Goal: Information Seeking & Learning: Learn about a topic

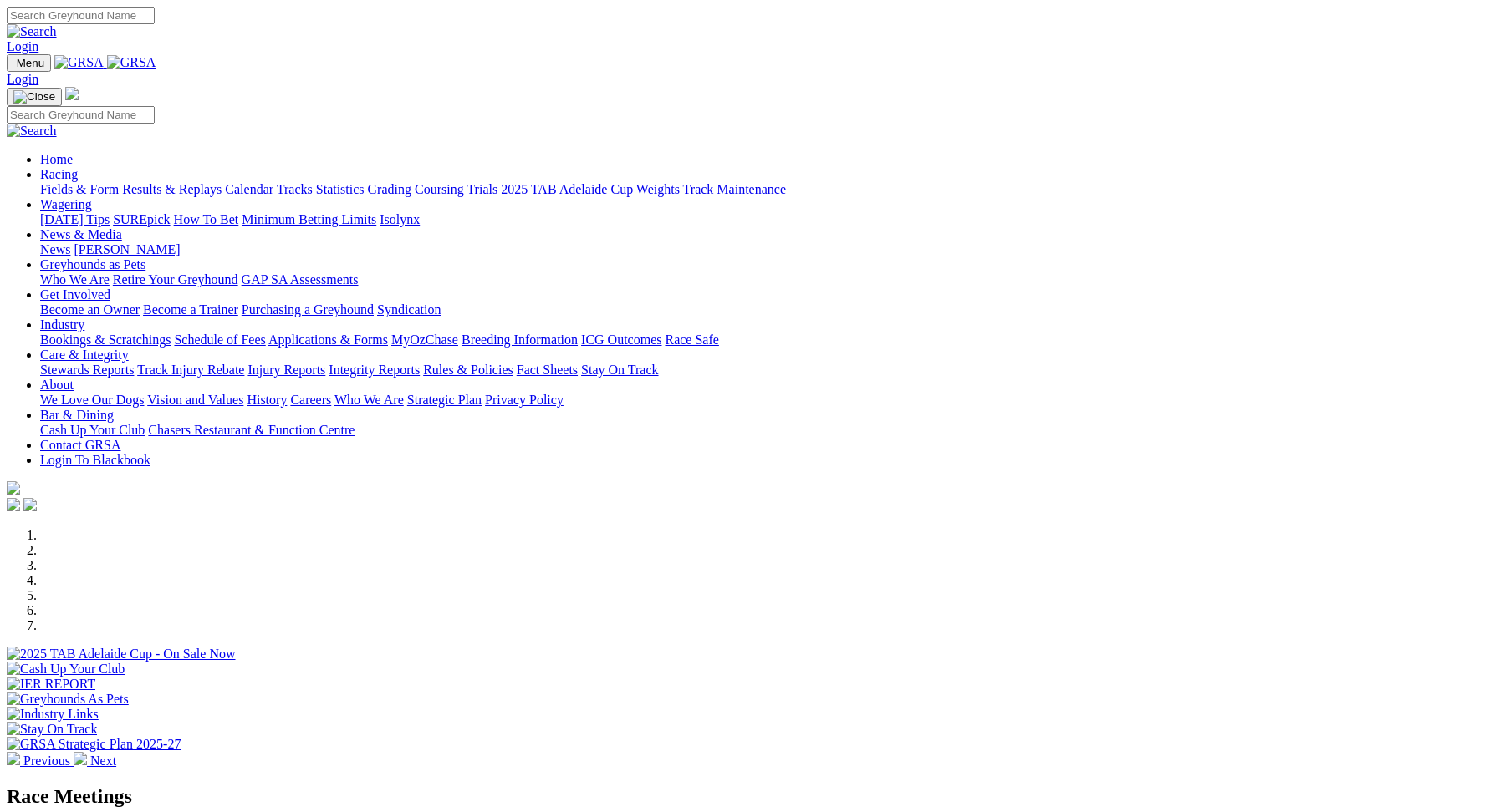
click at [78, 167] on link "Racing" at bounding box center [59, 174] width 38 height 14
click at [118, 182] on link "Fields & Form" at bounding box center [80, 189] width 79 height 14
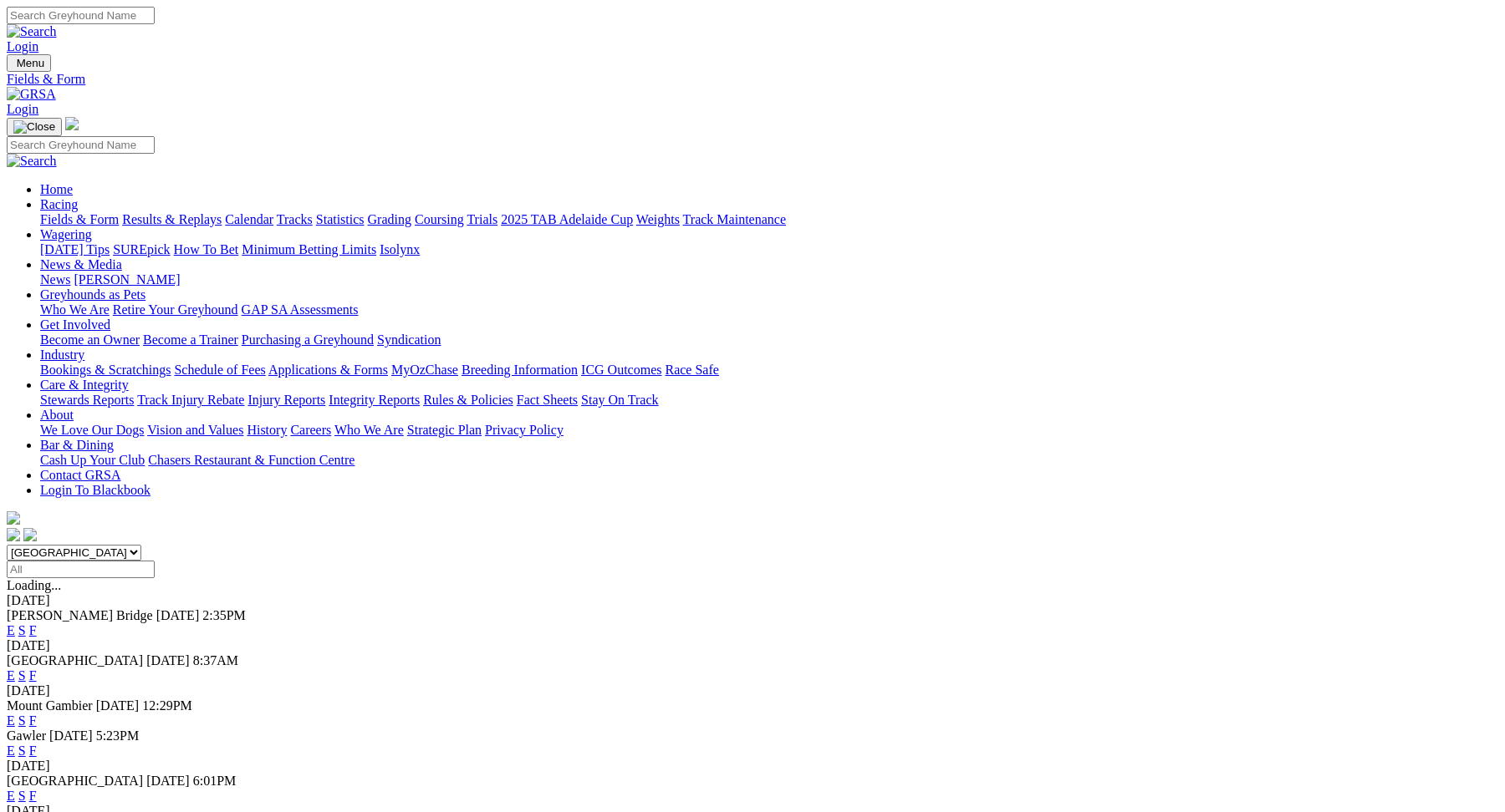
click at [141, 545] on select "South Australia New South Wales Northern Territory Queensland Tasmania Victoria…" at bounding box center [73, 553] width 134 height 16
select select "QLD"
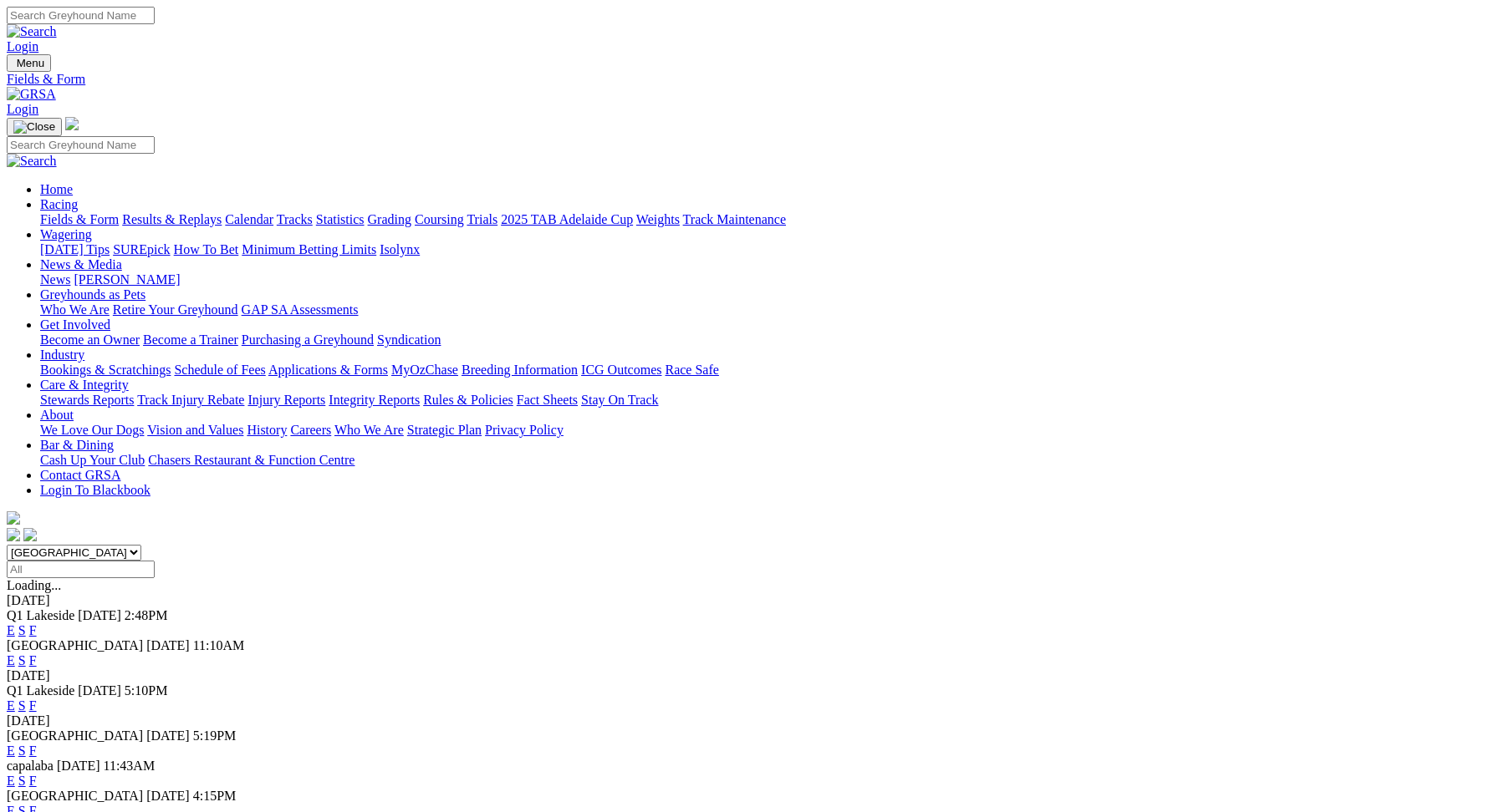
click at [15, 623] on link "E" at bounding box center [10, 630] width 8 height 14
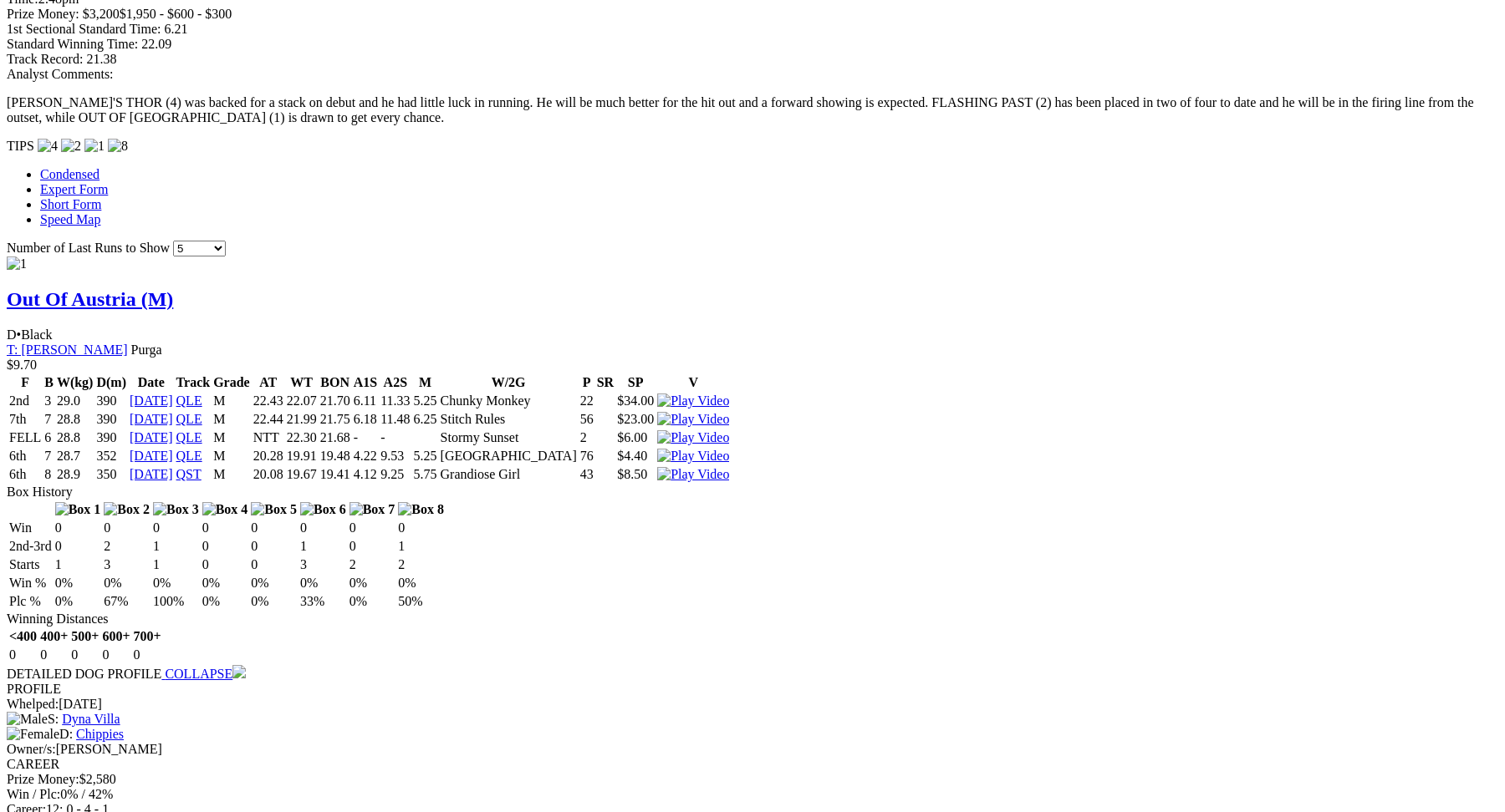
scroll to position [1503, 0]
